Goal: Transaction & Acquisition: Purchase product/service

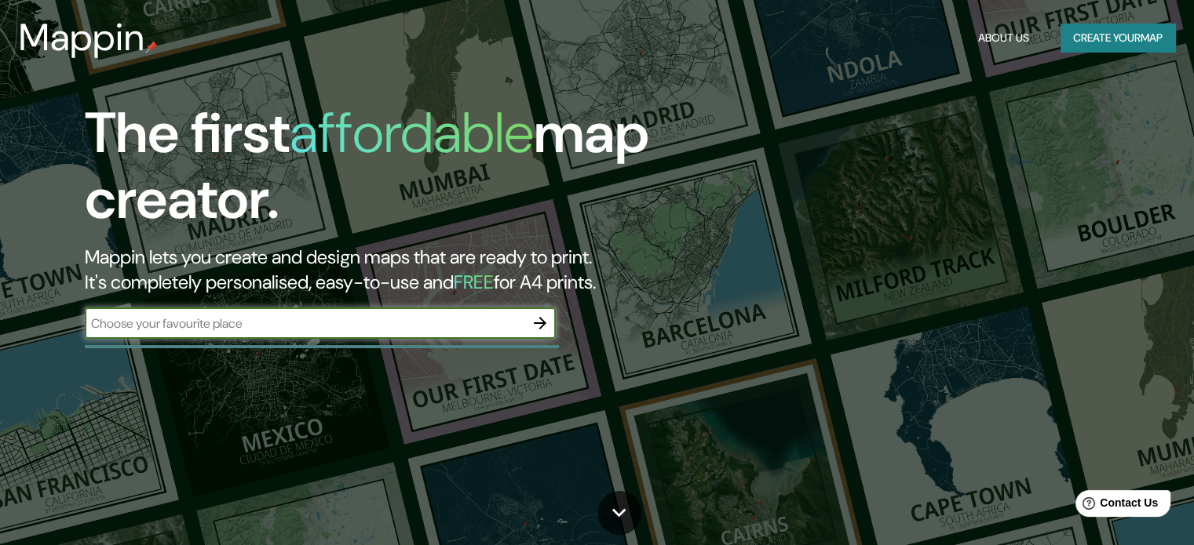
click at [1148, 28] on button "Create your map" at bounding box center [1117, 38] width 115 height 29
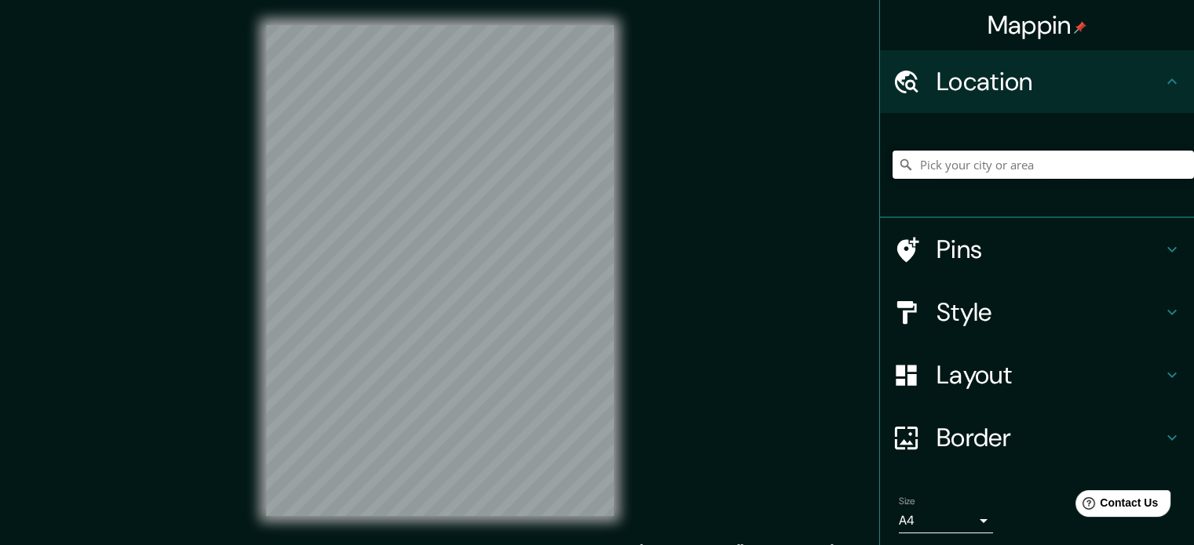
click at [942, 162] on input "Pick your city or area" at bounding box center [1042, 165] width 301 height 28
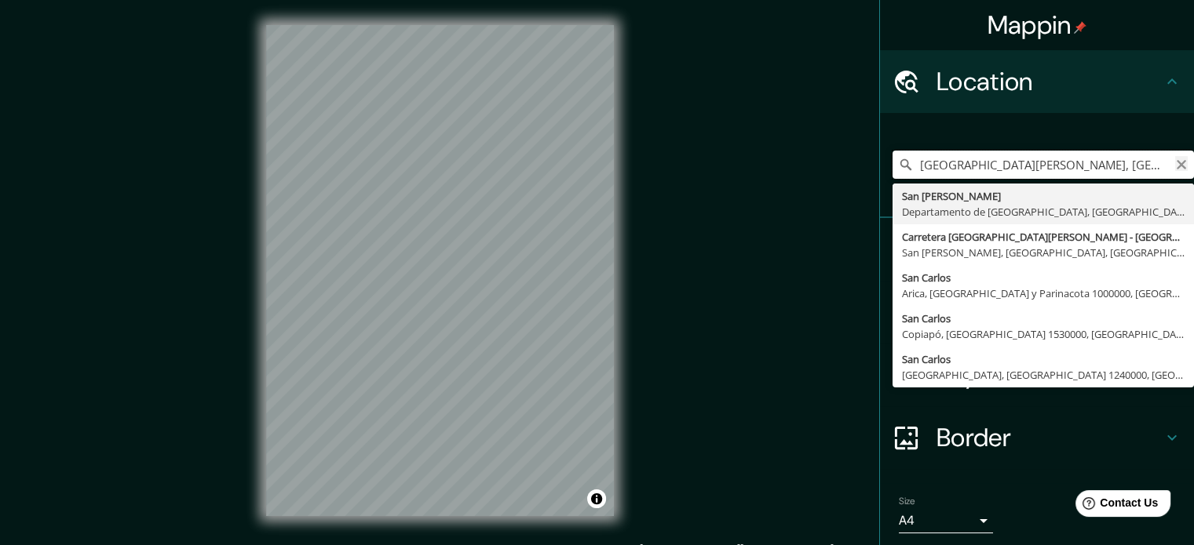
type input "[GEOGRAPHIC_DATA][PERSON_NAME], [GEOGRAPHIC_DATA], [GEOGRAPHIC_DATA]"
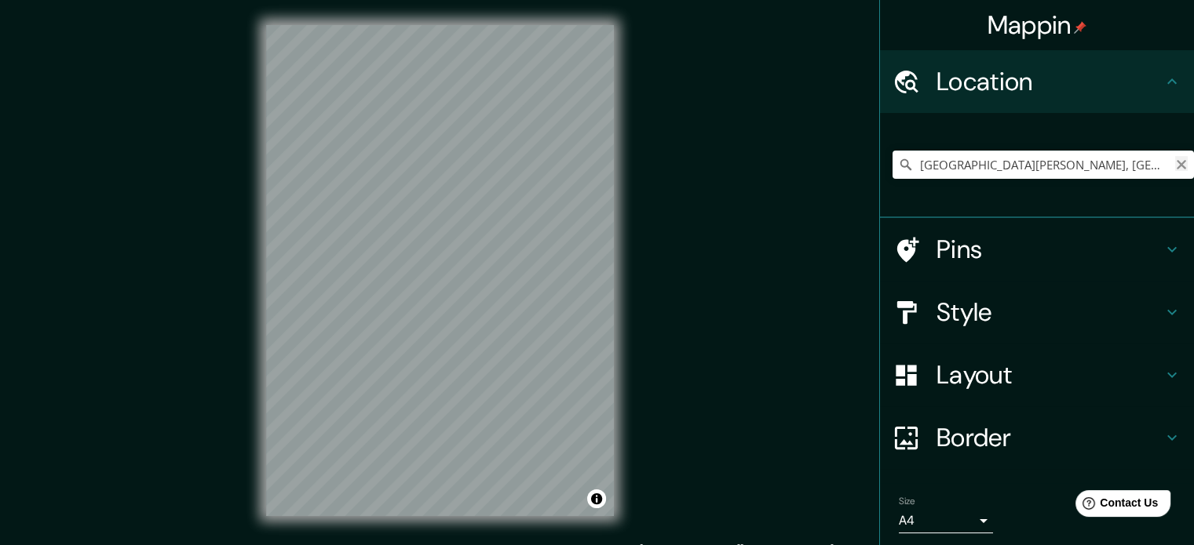
click at [1176, 162] on icon "Clear" at bounding box center [1180, 164] width 9 height 9
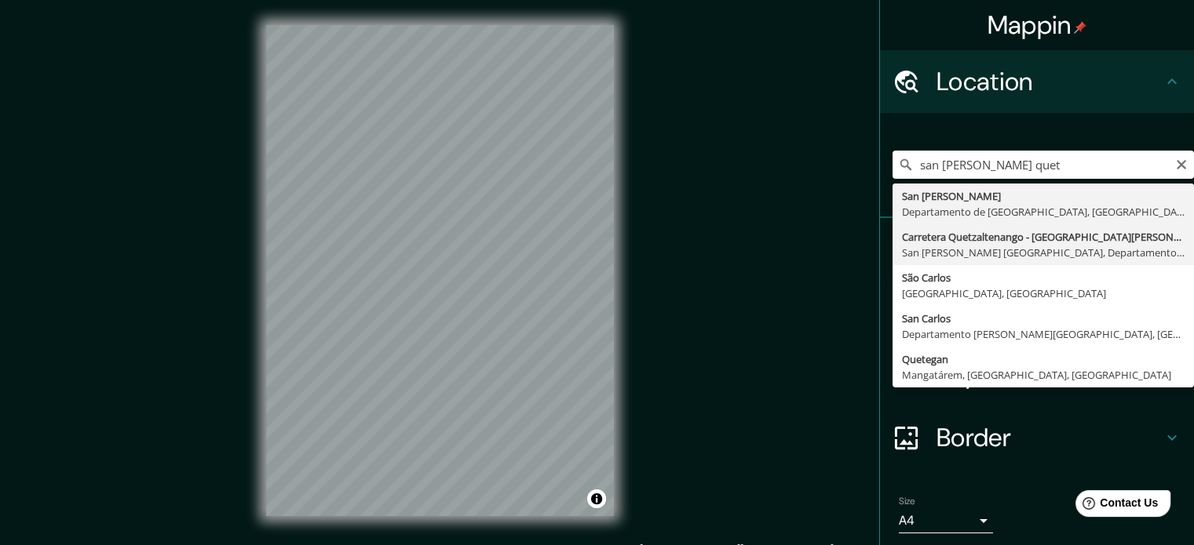
type input "Carretera [GEOGRAPHIC_DATA] - [GEOGRAPHIC_DATA][PERSON_NAME], [GEOGRAPHIC_DATA]…"
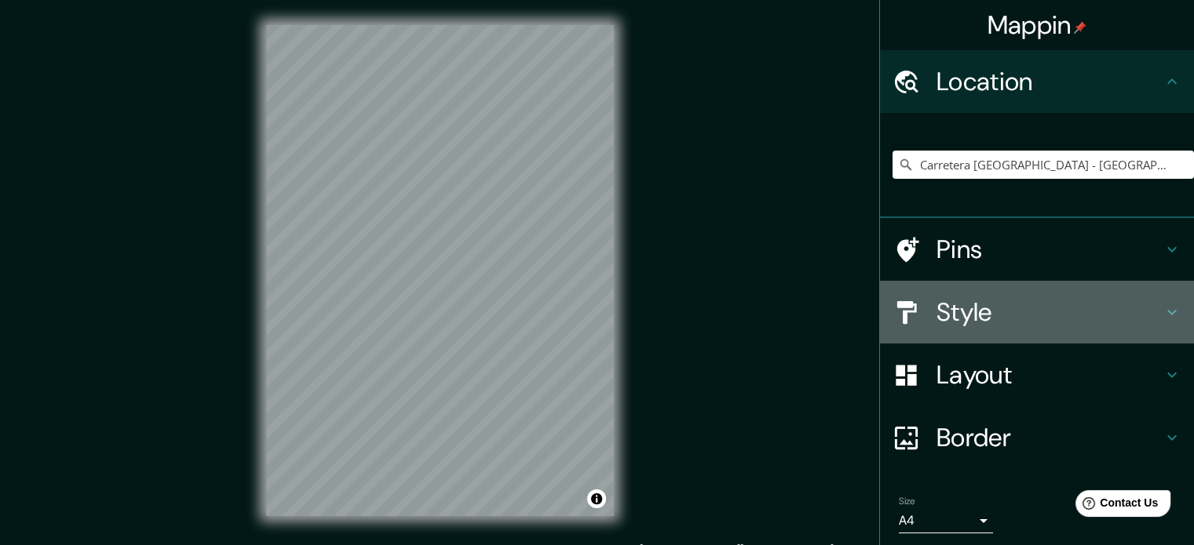
click at [966, 304] on h4 "Style" at bounding box center [1049, 312] width 226 height 31
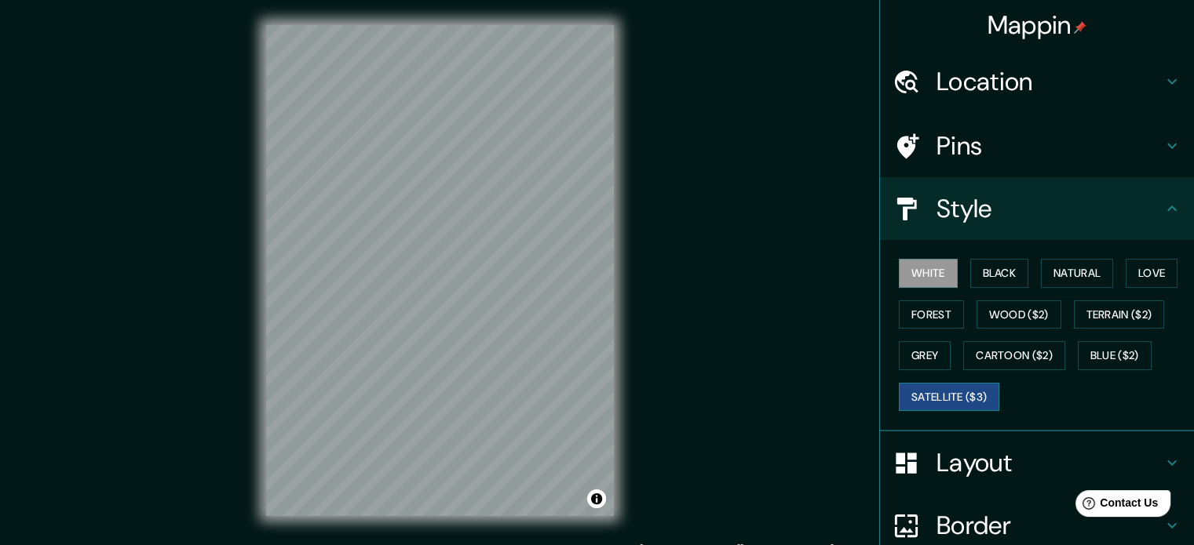
click at [923, 388] on button "Satellite ($3)" at bounding box center [949, 397] width 100 height 29
click at [917, 269] on button "White" at bounding box center [928, 273] width 59 height 29
